Goal: Transaction & Acquisition: Download file/media

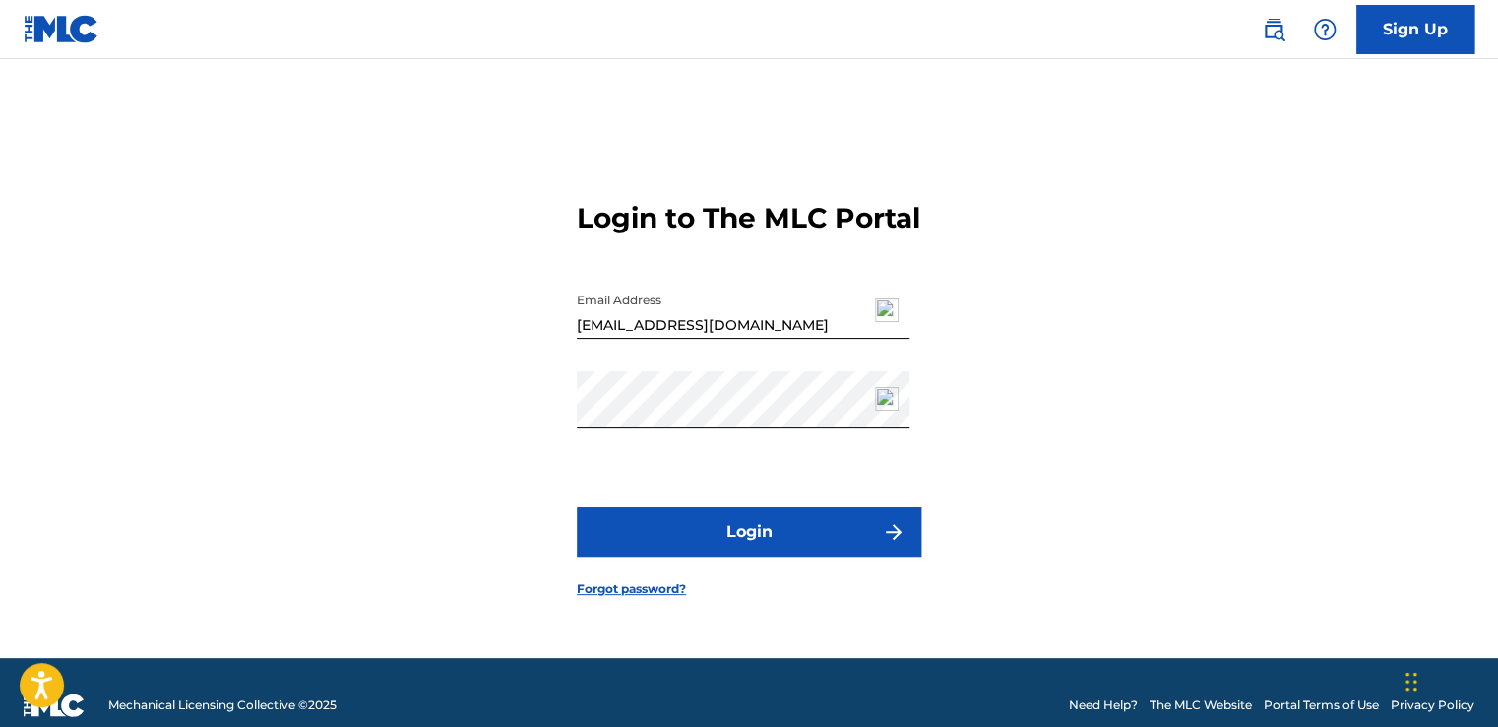
click at [809, 556] on button "Login" at bounding box center [749, 531] width 345 height 49
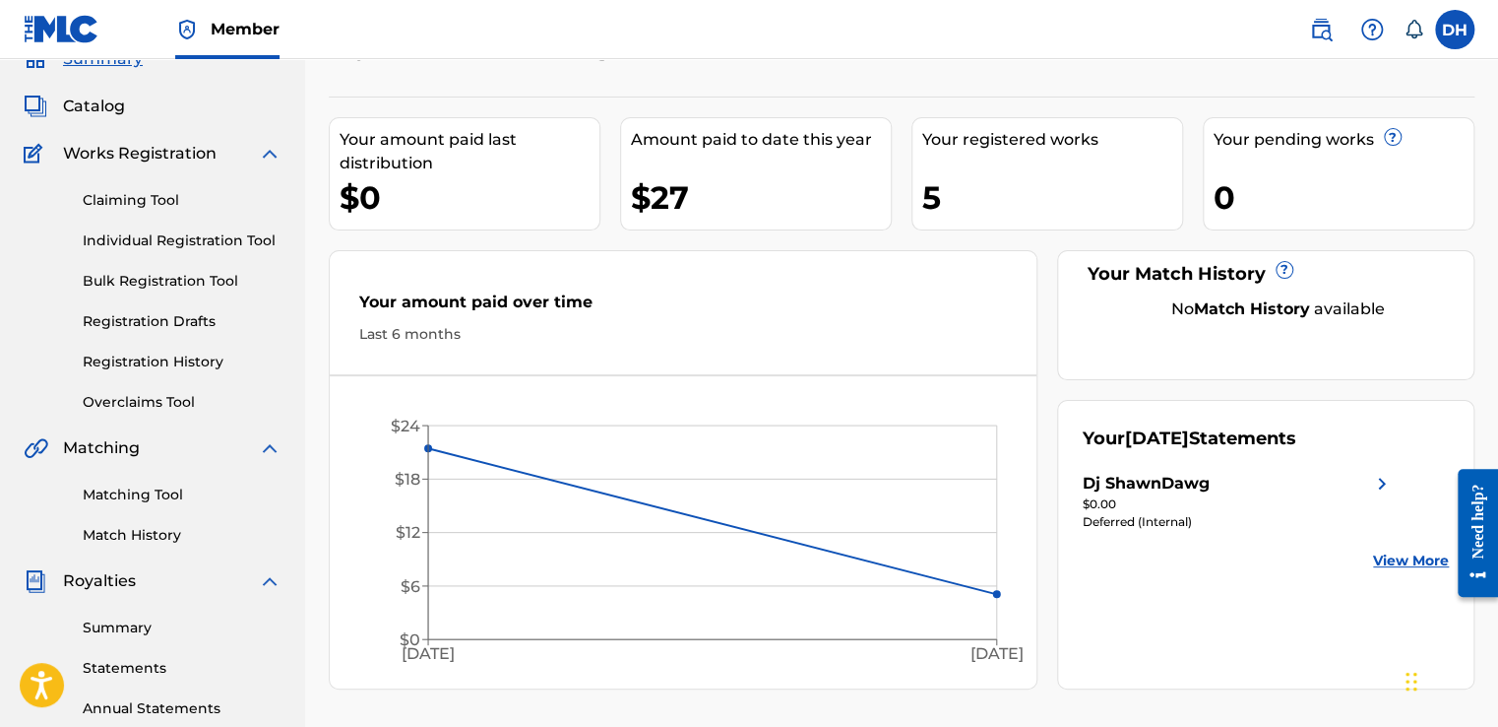
scroll to position [197, 0]
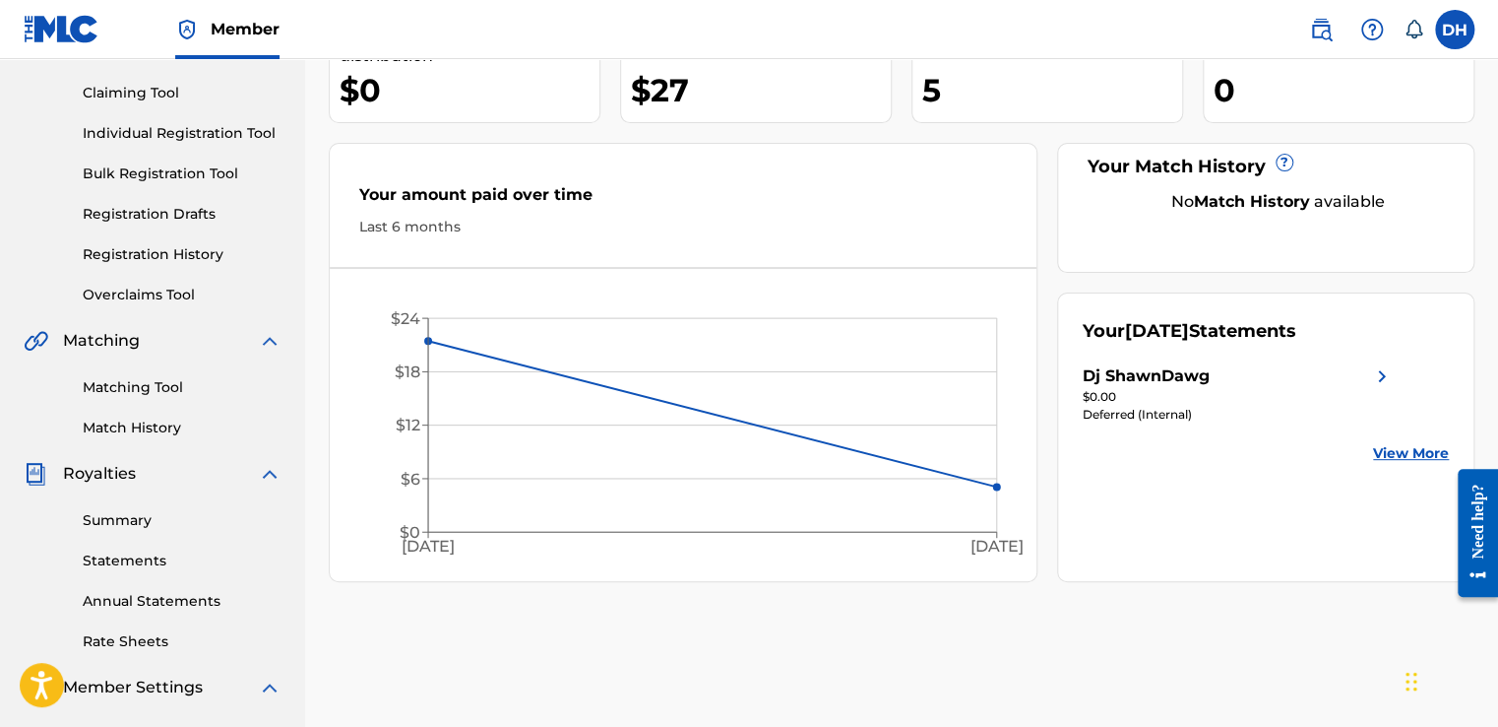
click at [128, 522] on link "Summary" at bounding box center [182, 520] width 199 height 21
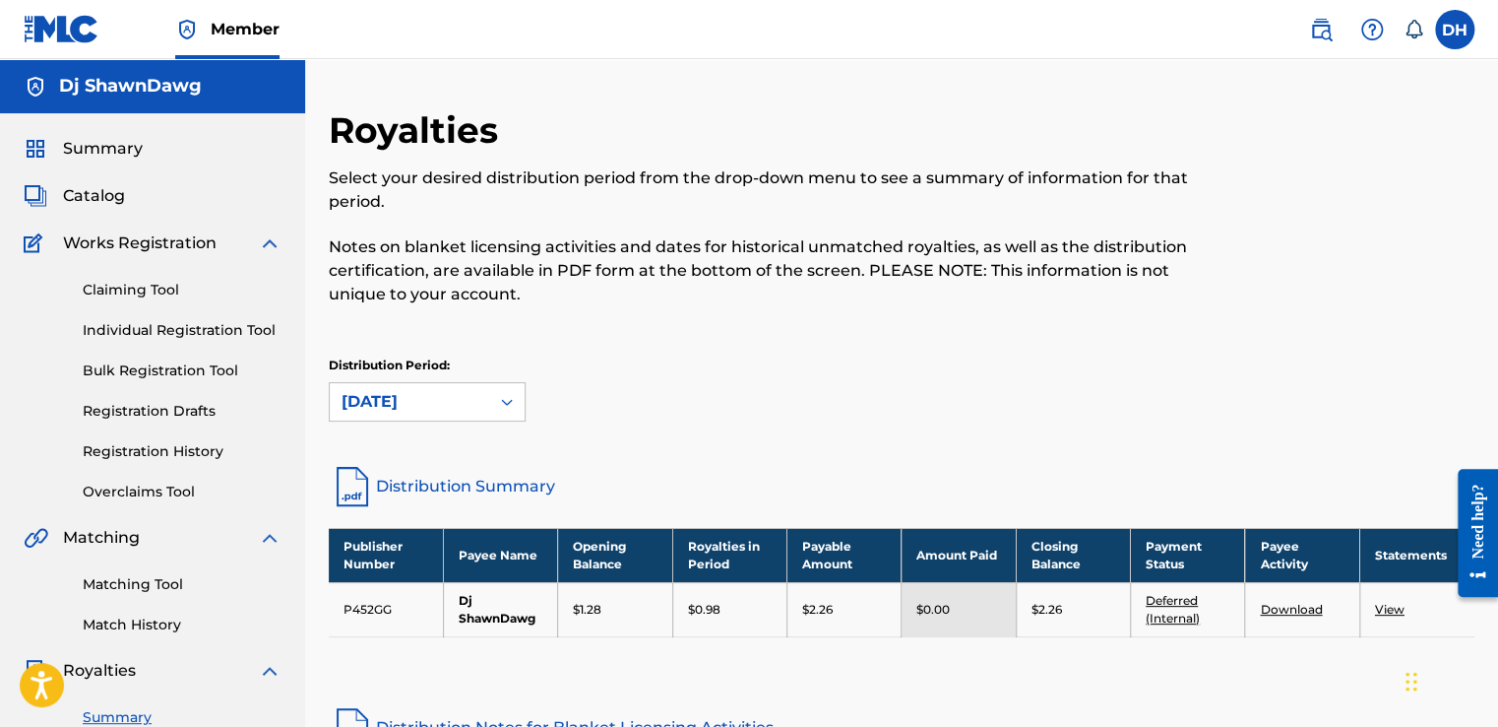
click at [1393, 607] on link "View" at bounding box center [1390, 609] width 30 height 15
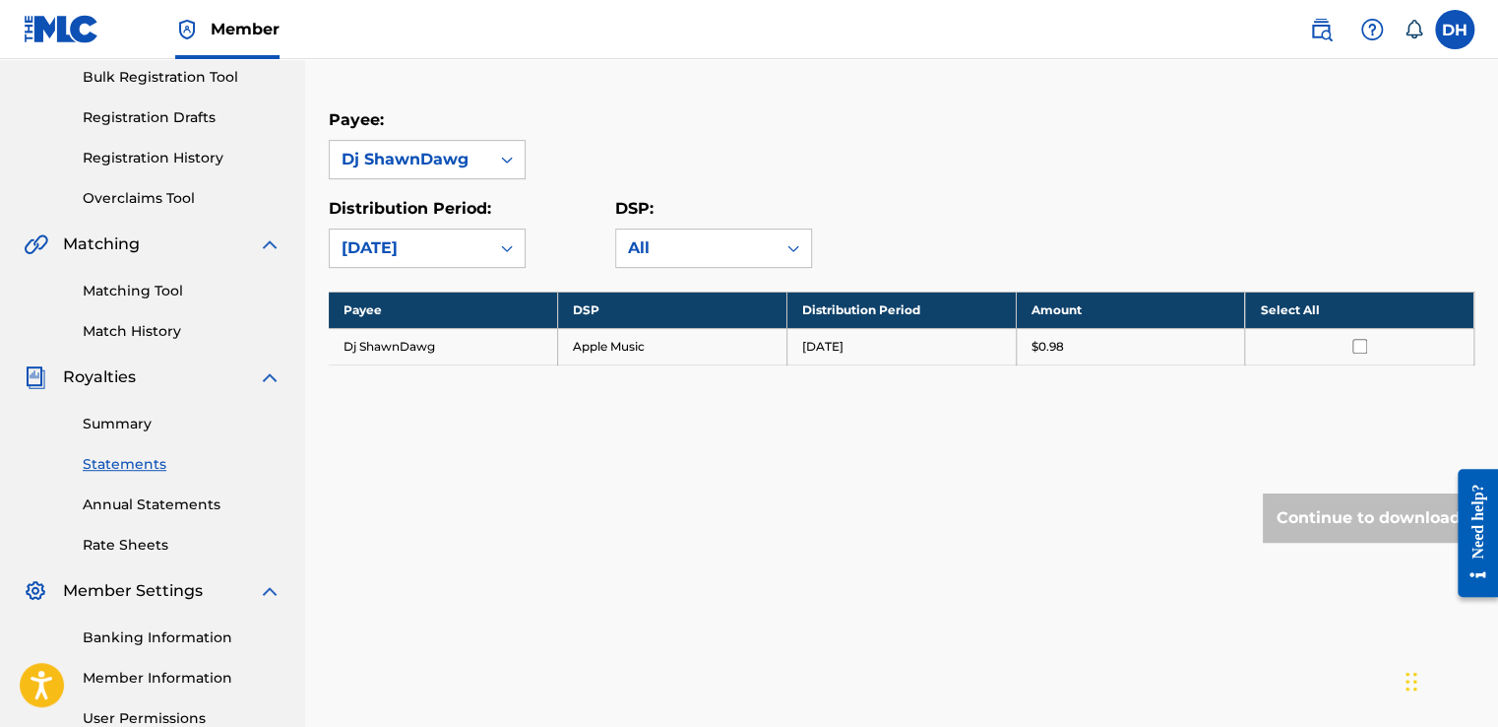
scroll to position [295, 0]
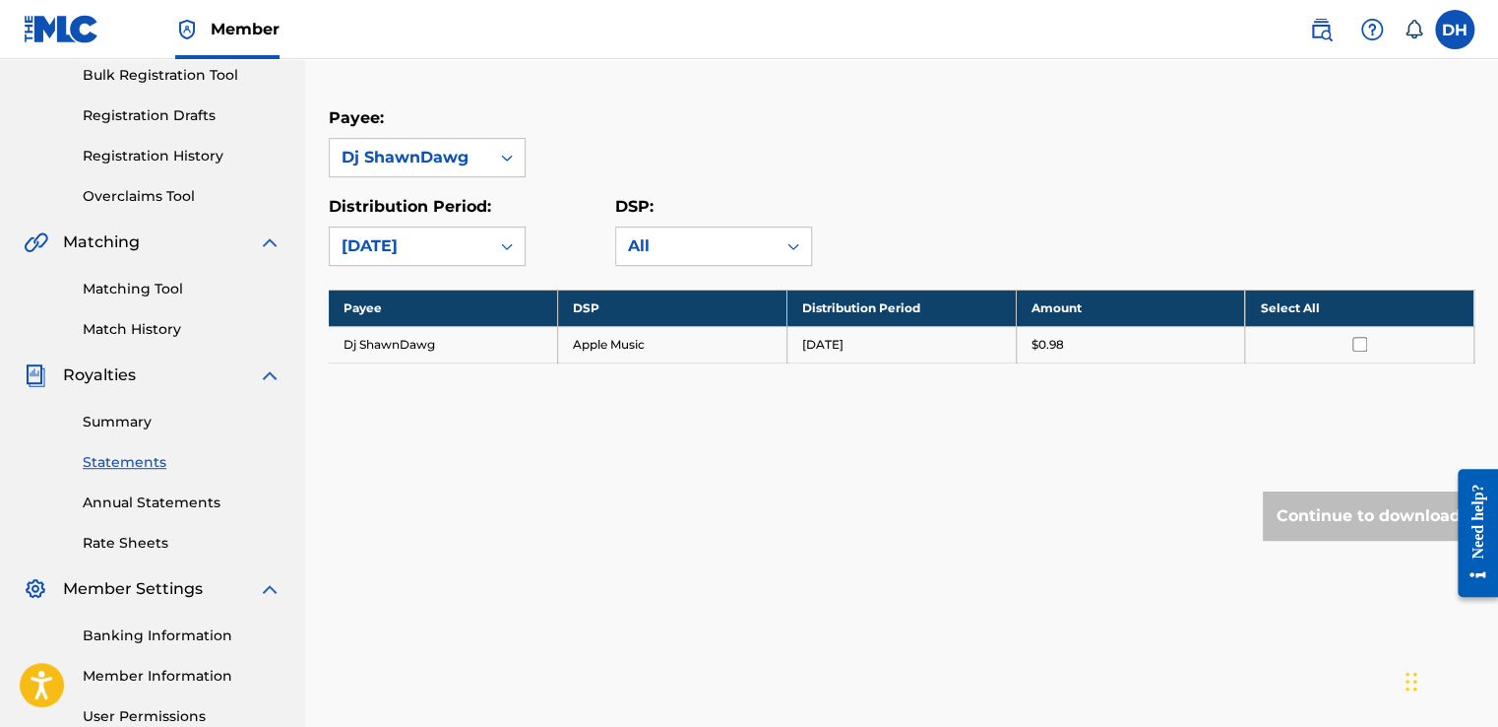
click at [1296, 301] on th "Select All" at bounding box center [1359, 307] width 229 height 36
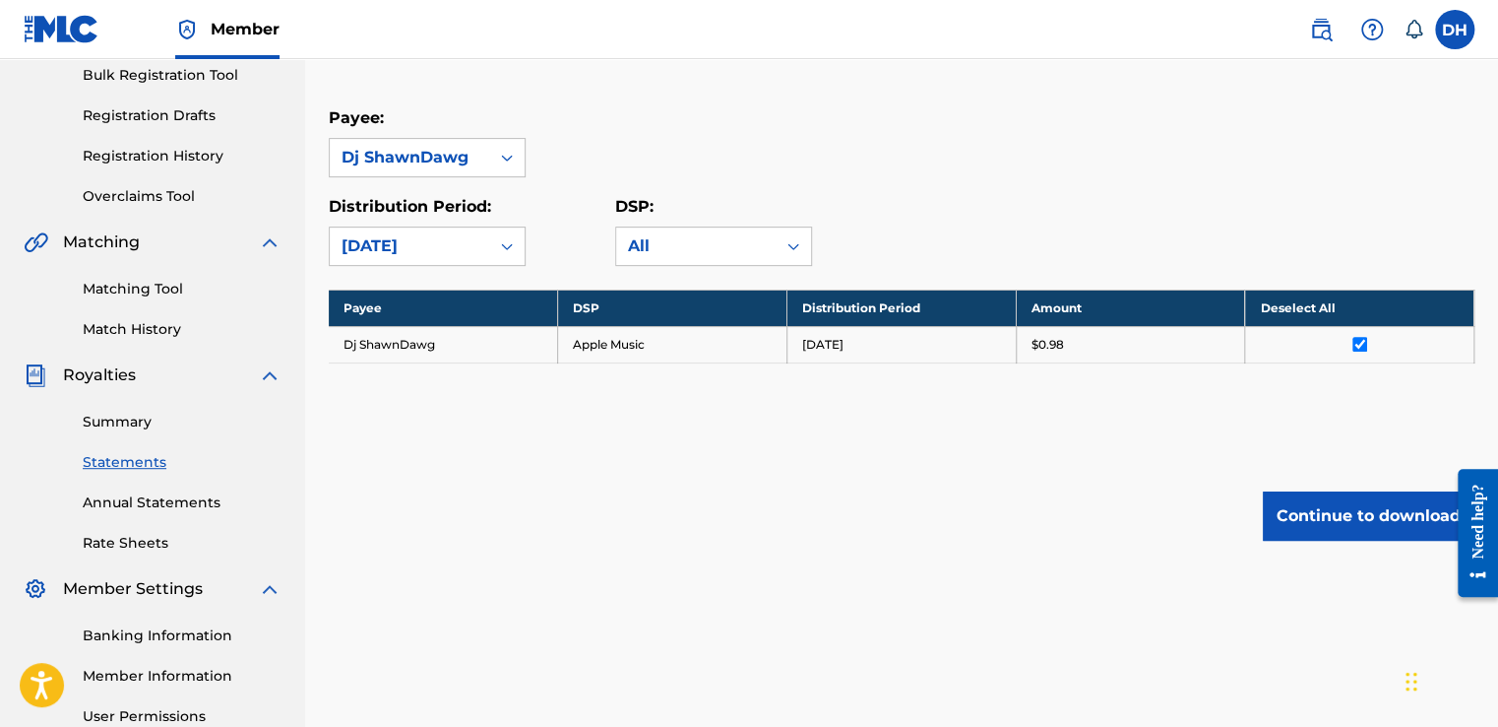
click at [1359, 513] on button "Continue to download" at bounding box center [1369, 515] width 212 height 49
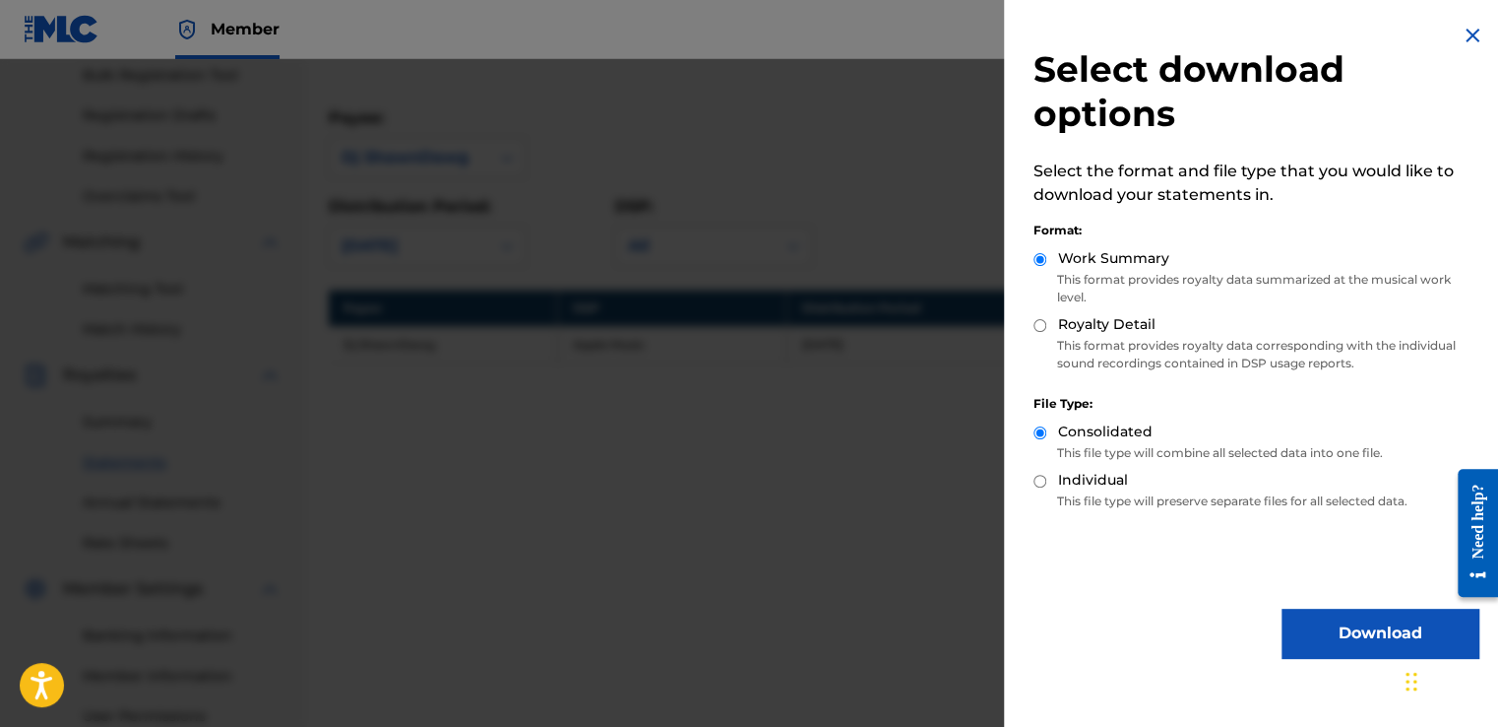
click at [923, 455] on div at bounding box center [749, 422] width 1498 height 727
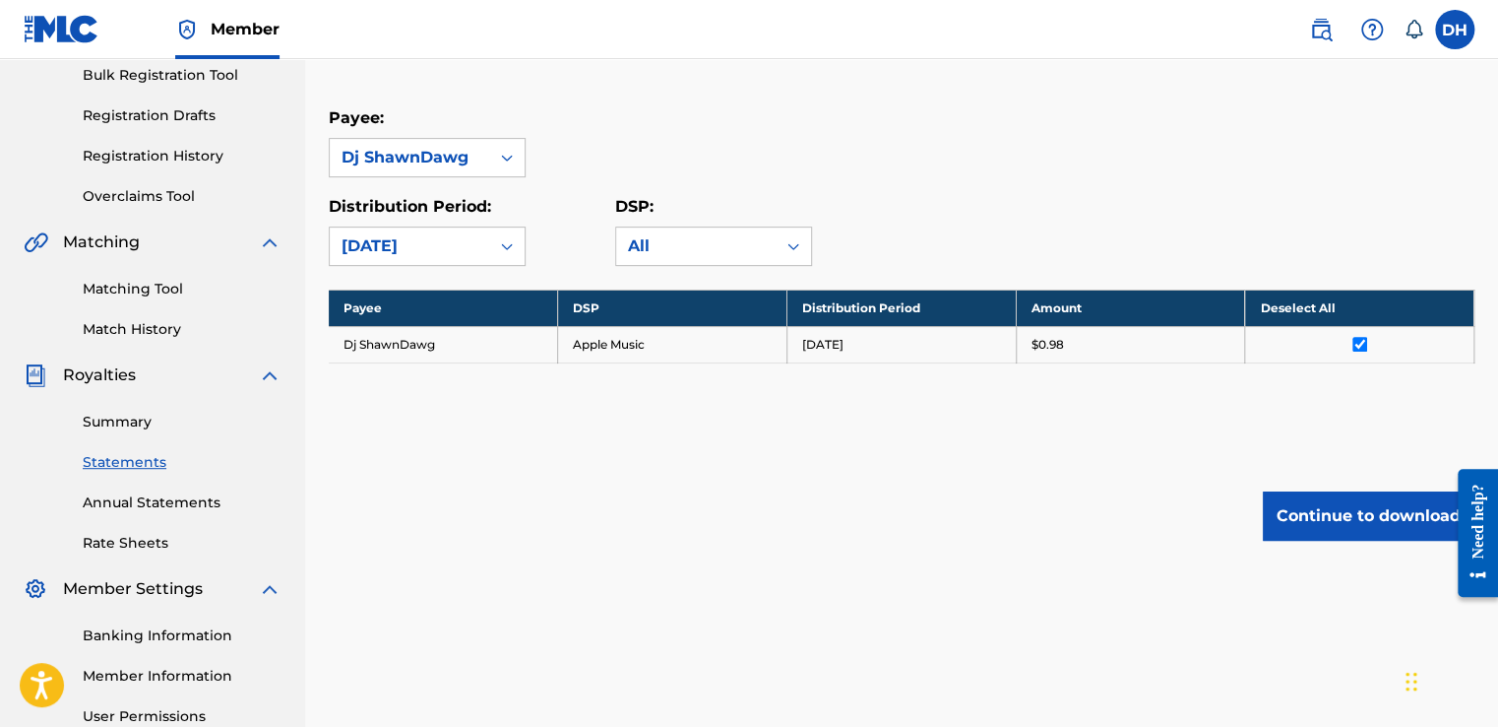
click at [148, 426] on link "Summary" at bounding box center [182, 422] width 199 height 21
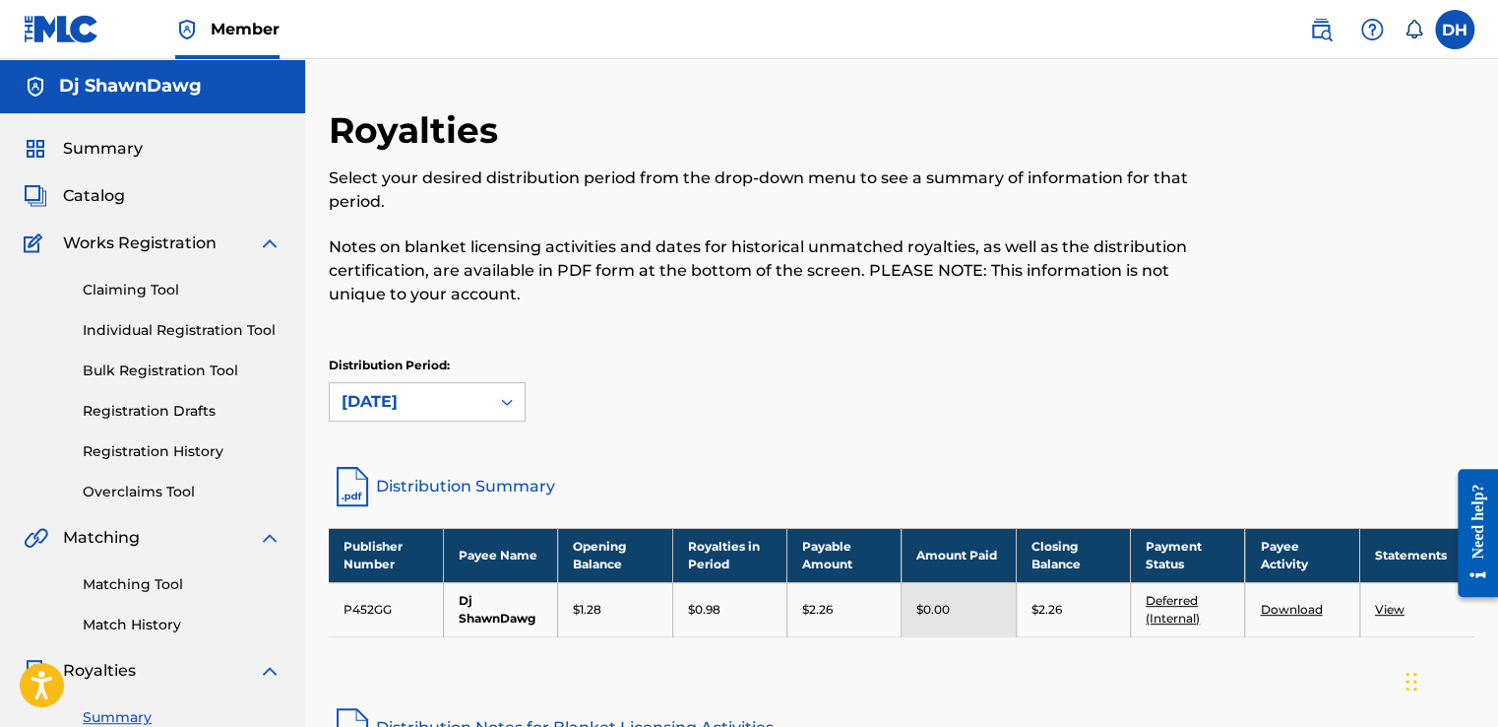
click at [111, 147] on span "Summary" at bounding box center [103, 149] width 80 height 24
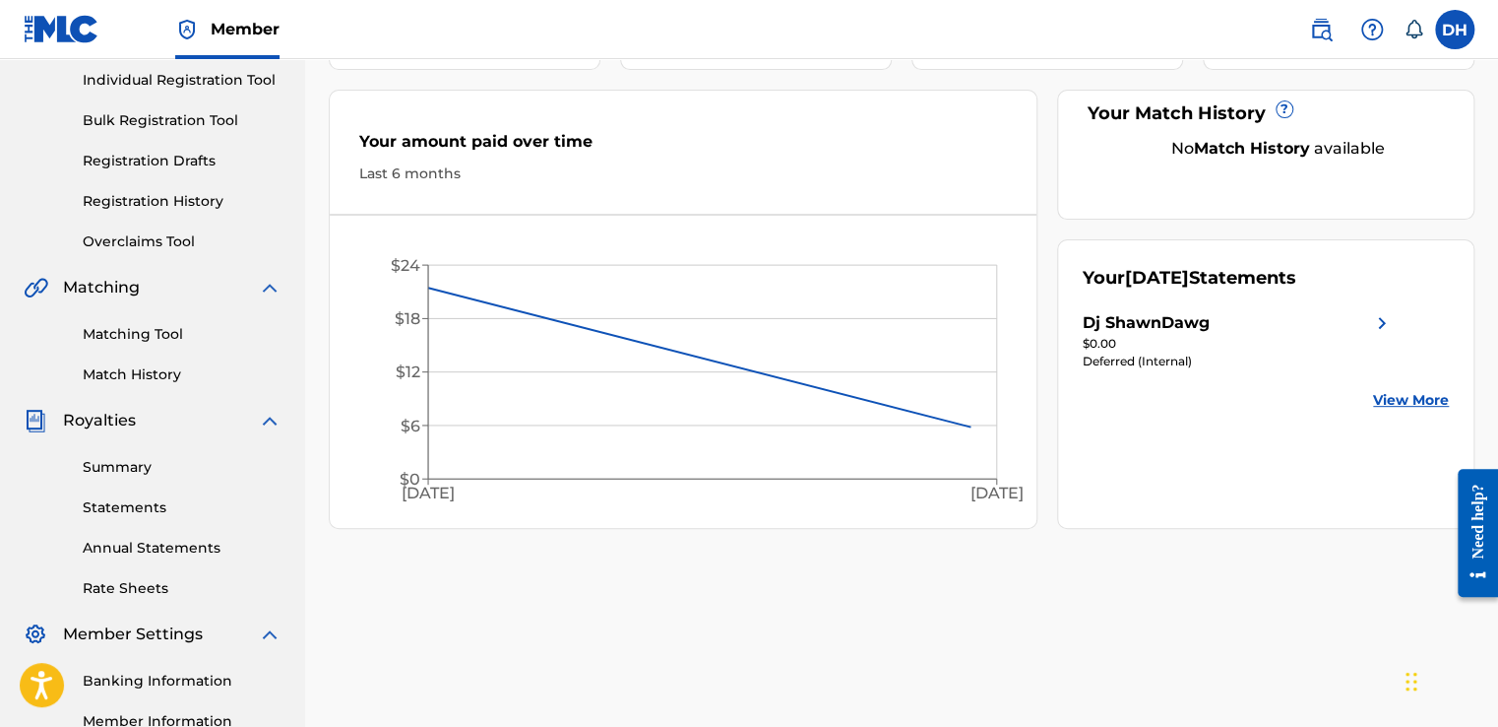
scroll to position [295, 0]
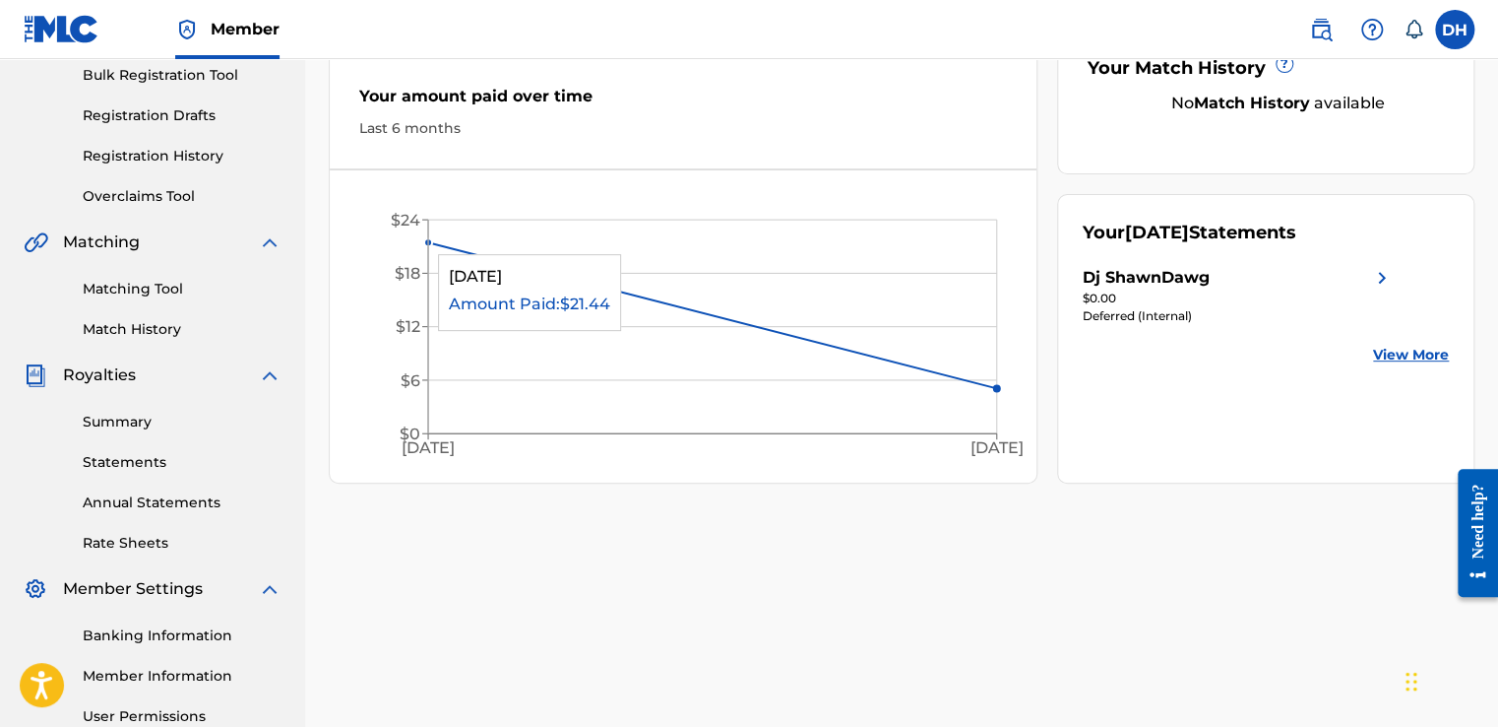
click at [437, 243] on icon at bounding box center [712, 315] width 569 height 146
